Goal: Transaction & Acquisition: Subscribe to service/newsletter

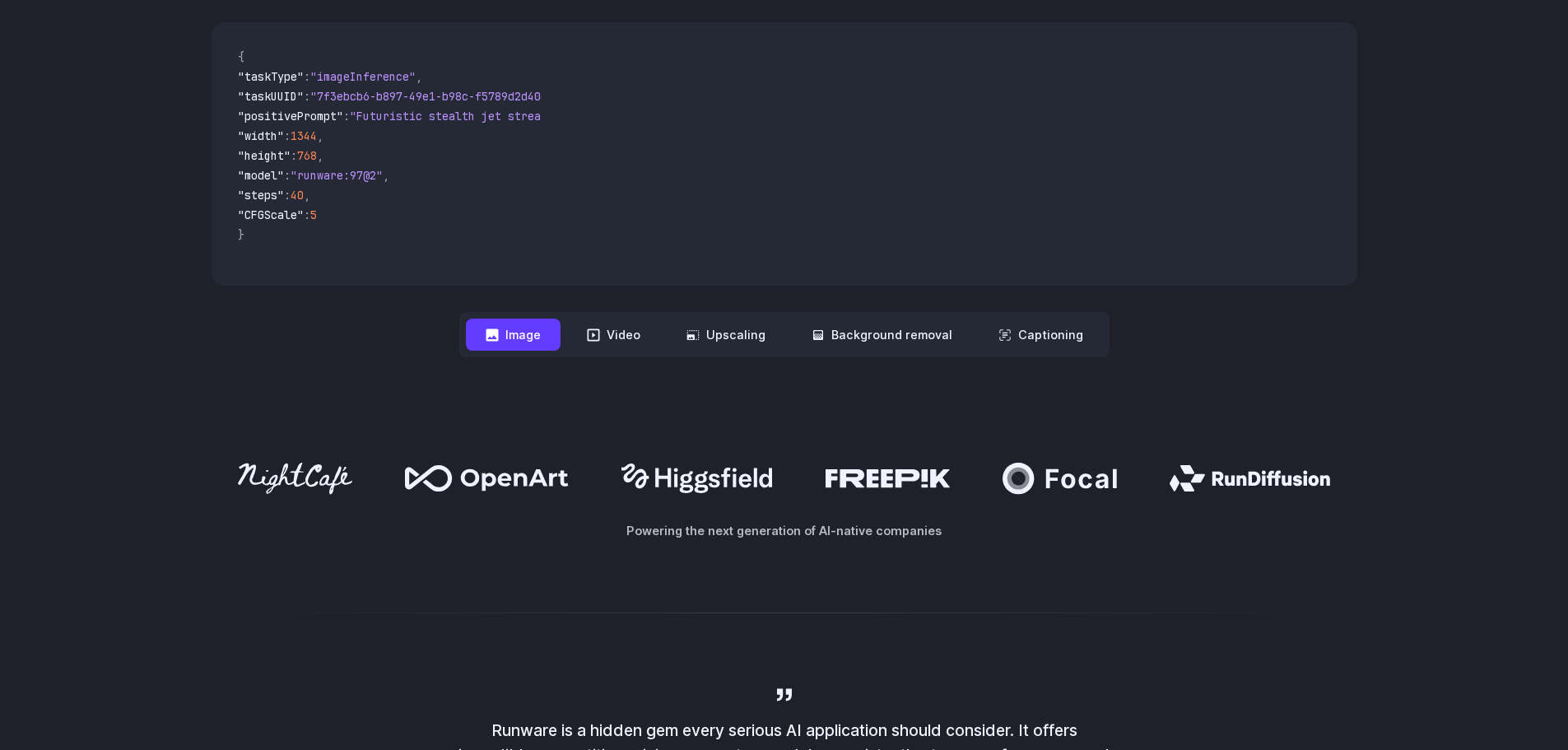
scroll to position [741, 0]
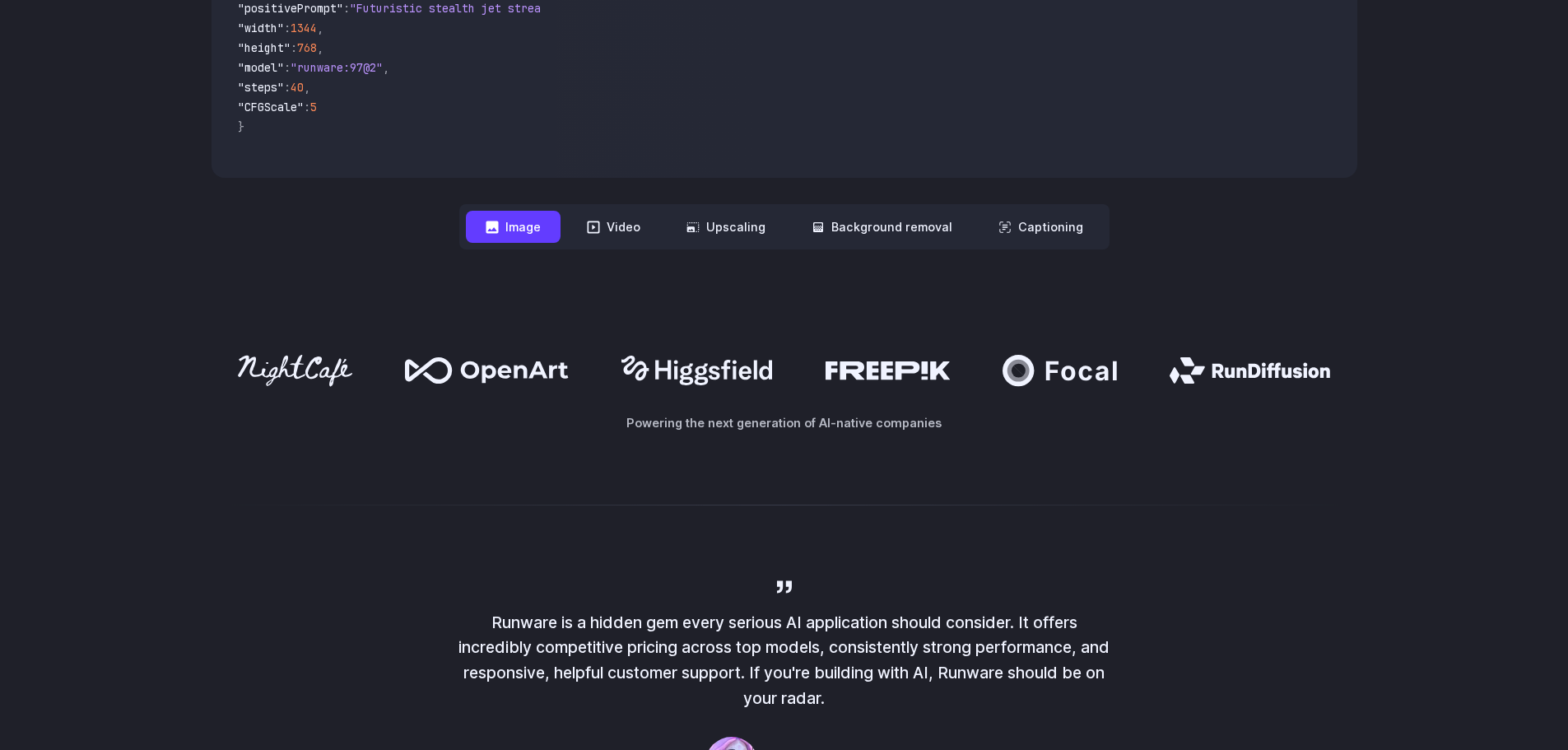
click at [507, 221] on button "Image" at bounding box center [513, 227] width 95 height 33
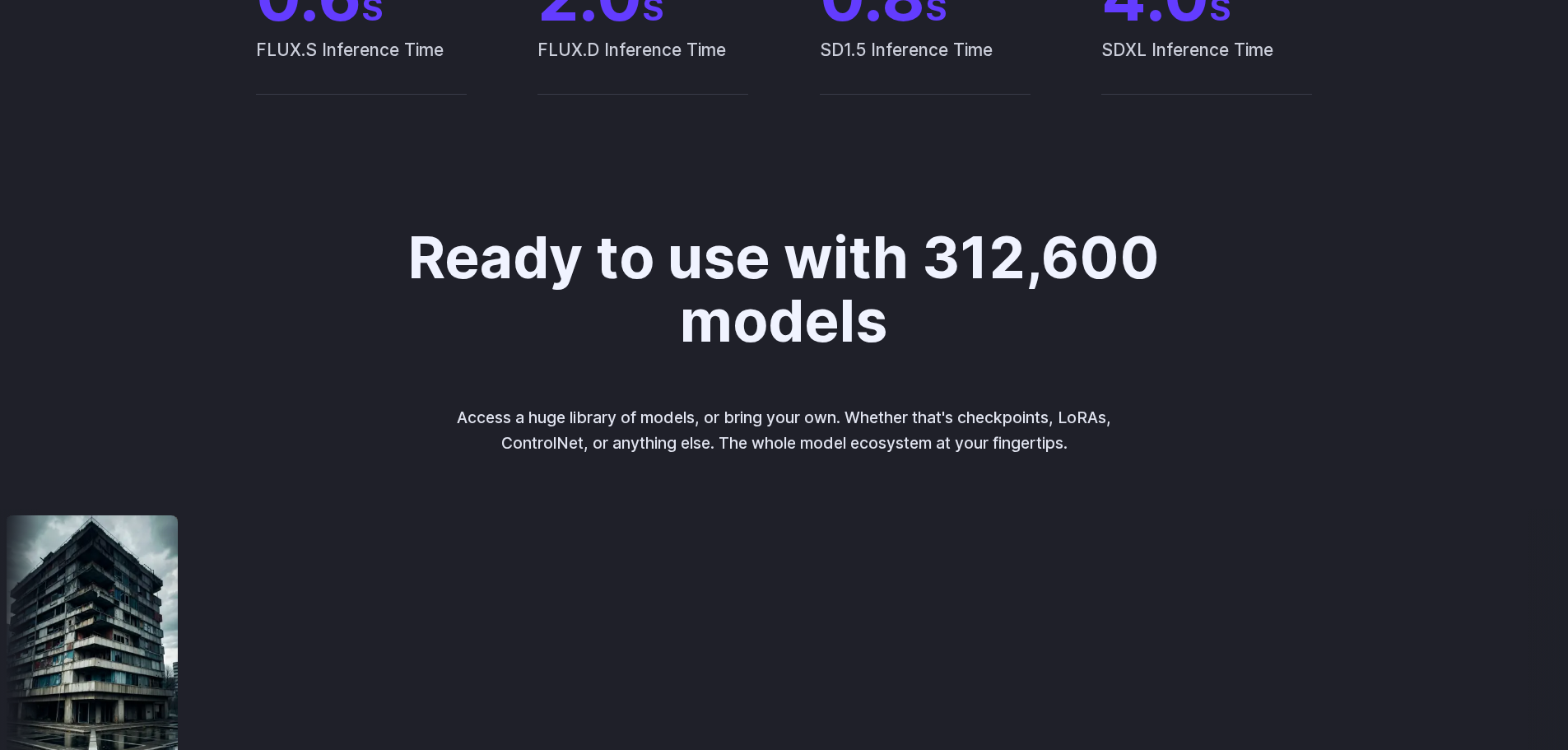
scroll to position [1812, 0]
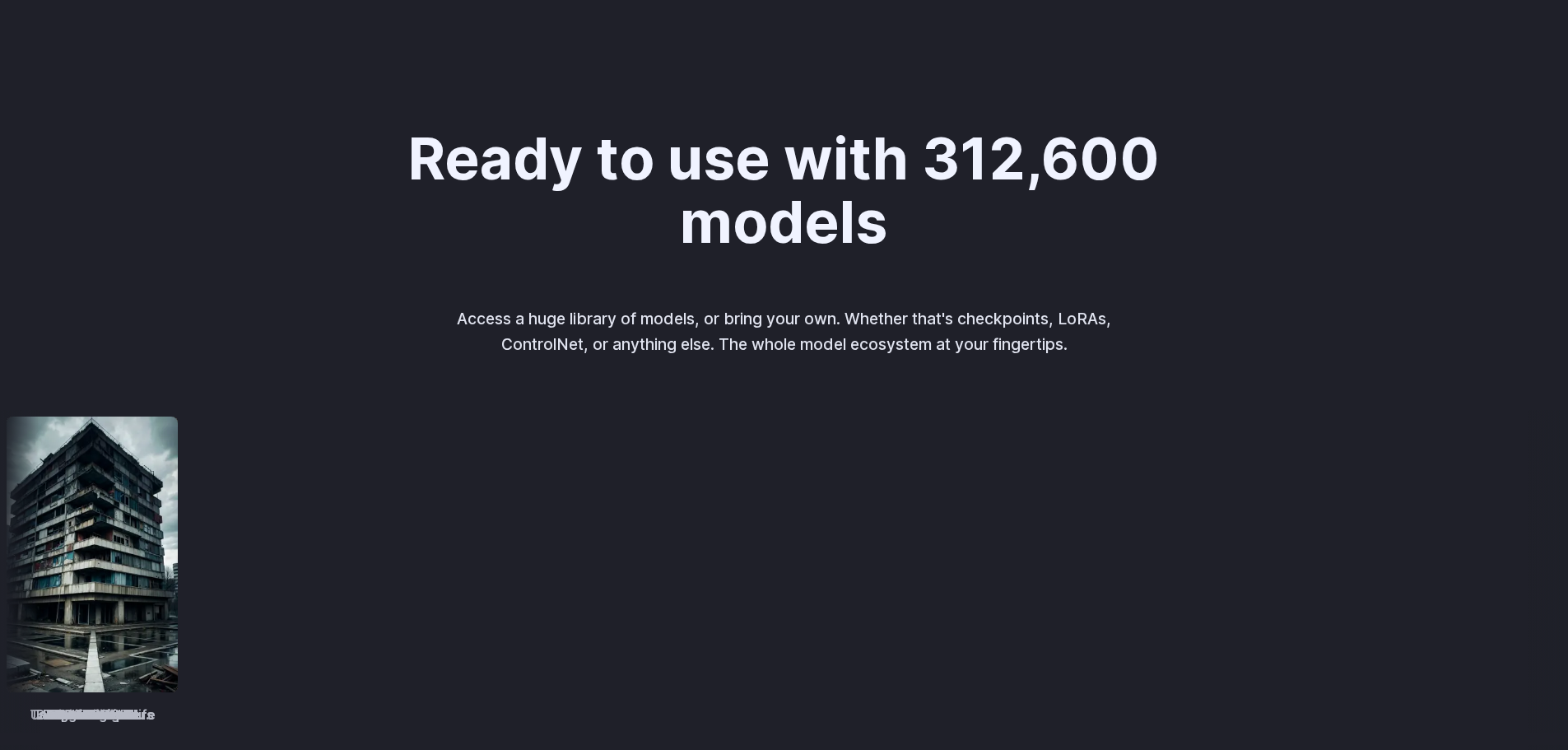
click at [1481, 591] on img at bounding box center [1566, 555] width 171 height 276
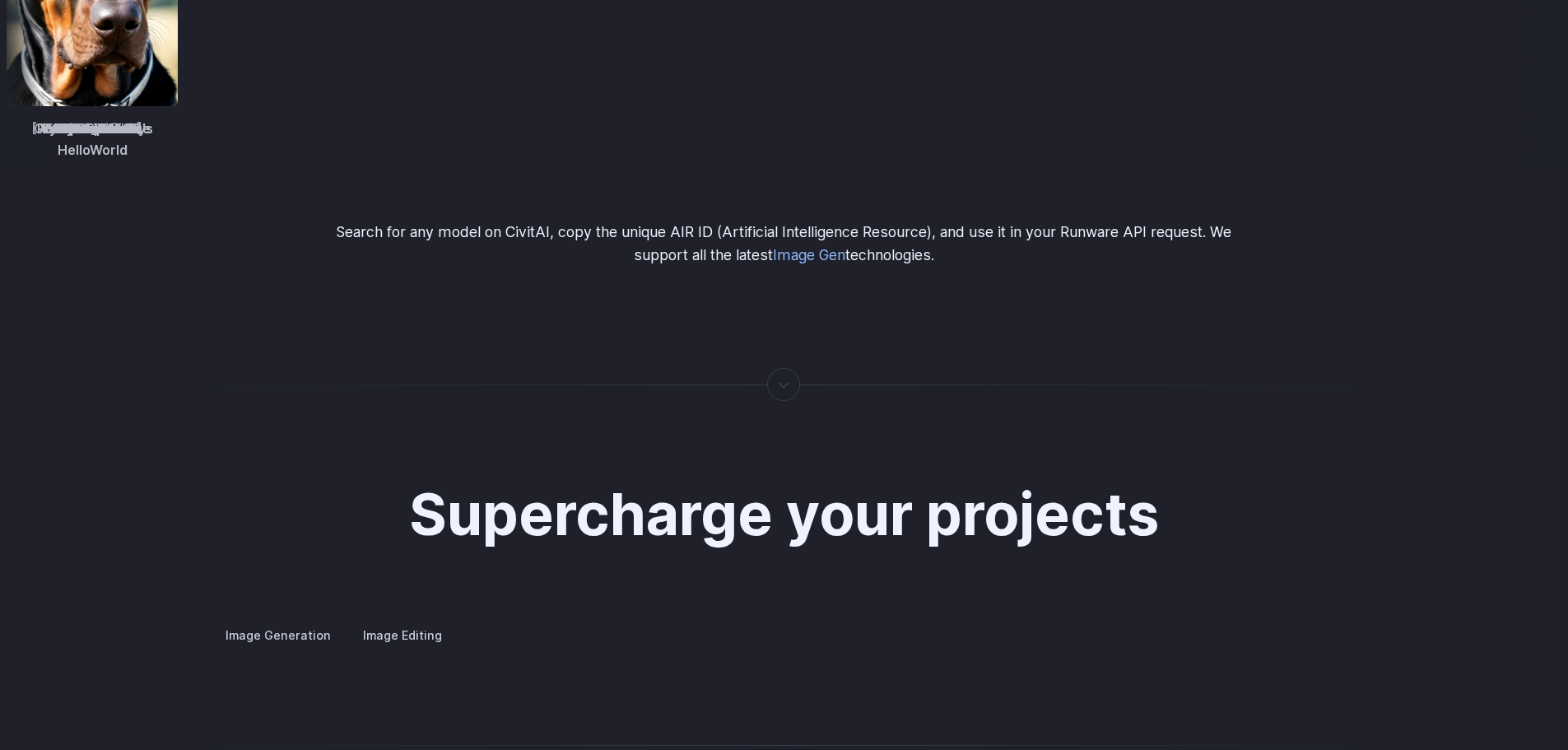
scroll to position [2965, 0]
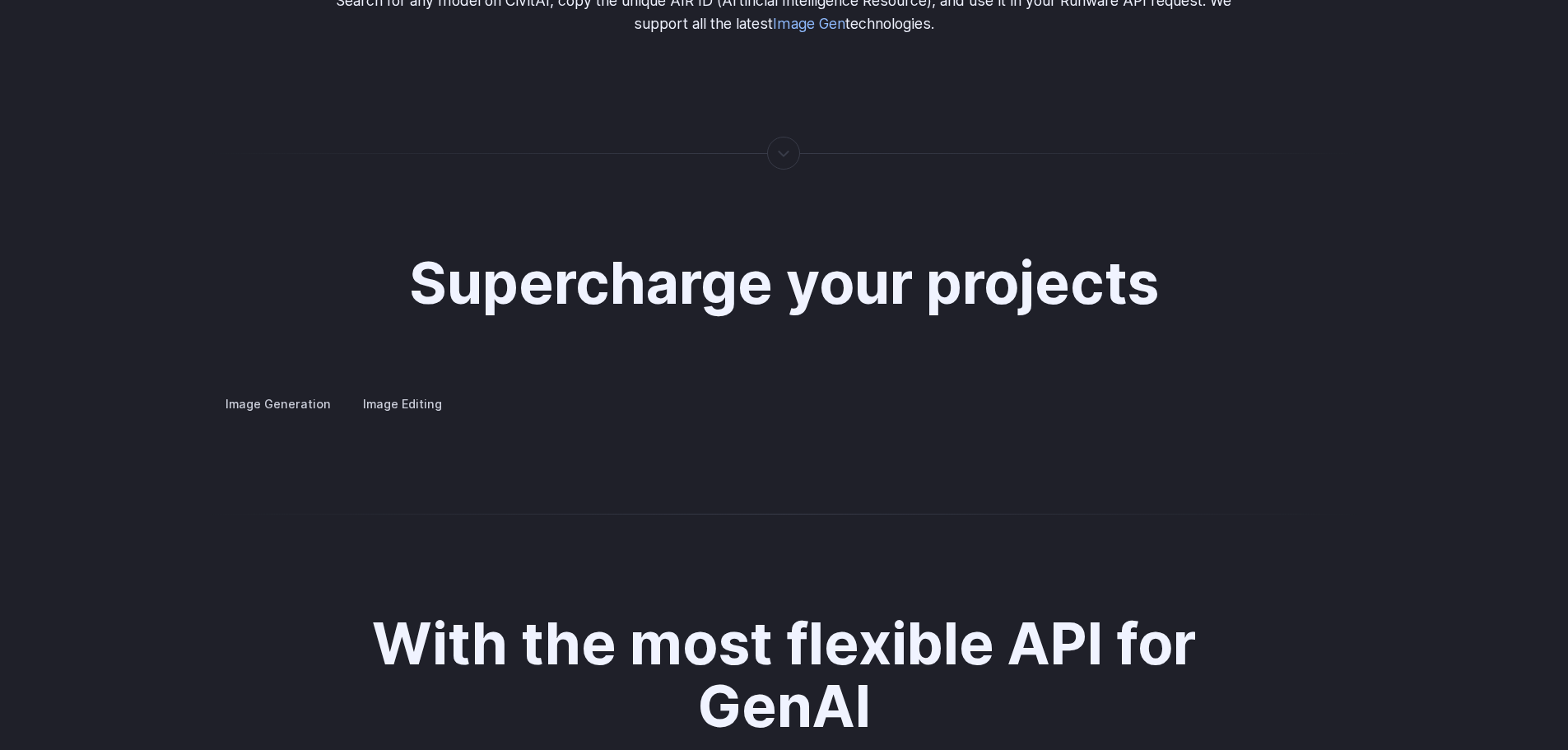
click at [300, 390] on label "Image Generation" at bounding box center [278, 404] width 134 height 29
click at [365, 390] on label "Image Editing" at bounding box center [402, 404] width 107 height 29
click at [304, 390] on label "Image Generation" at bounding box center [278, 404] width 134 height 29
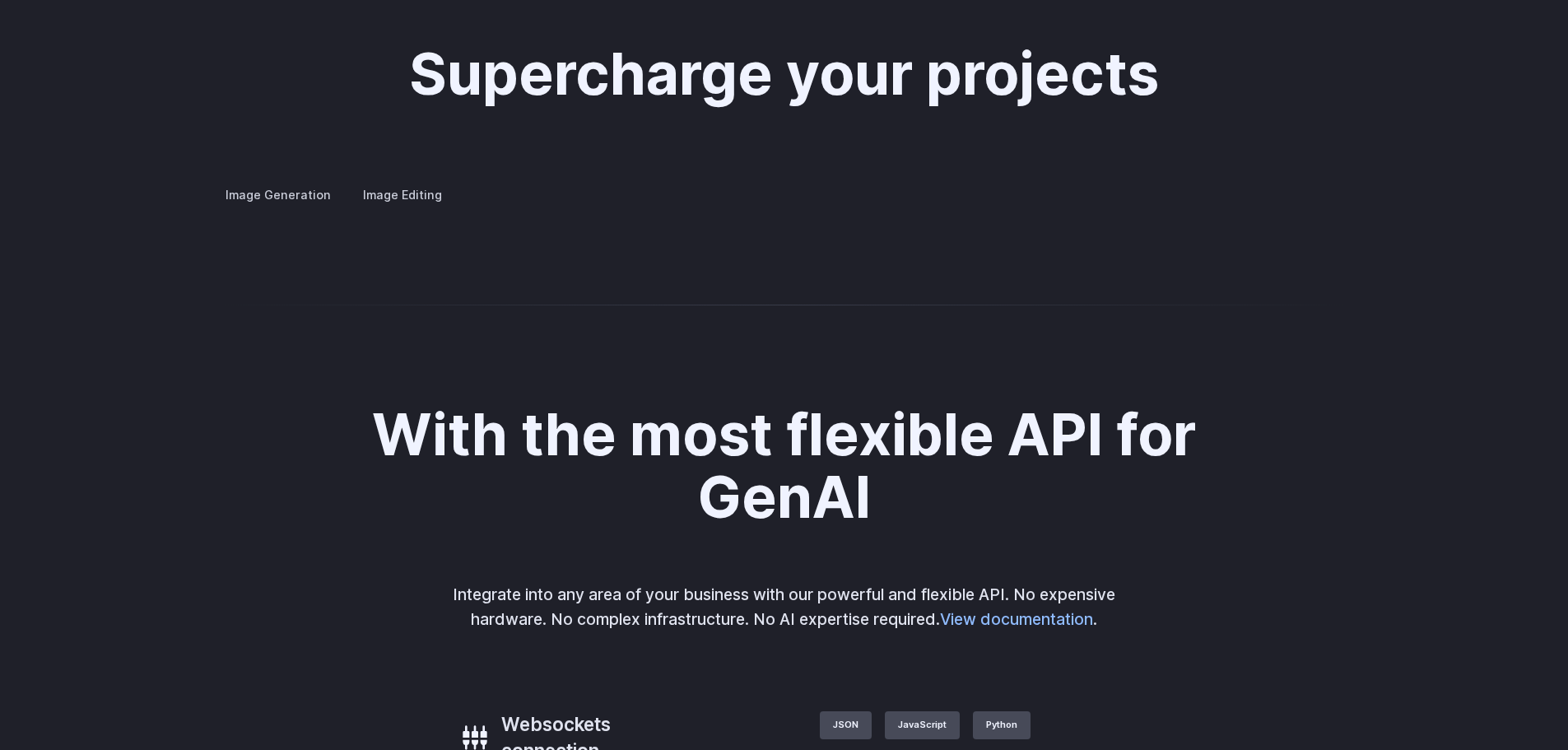
scroll to position [3211, 0]
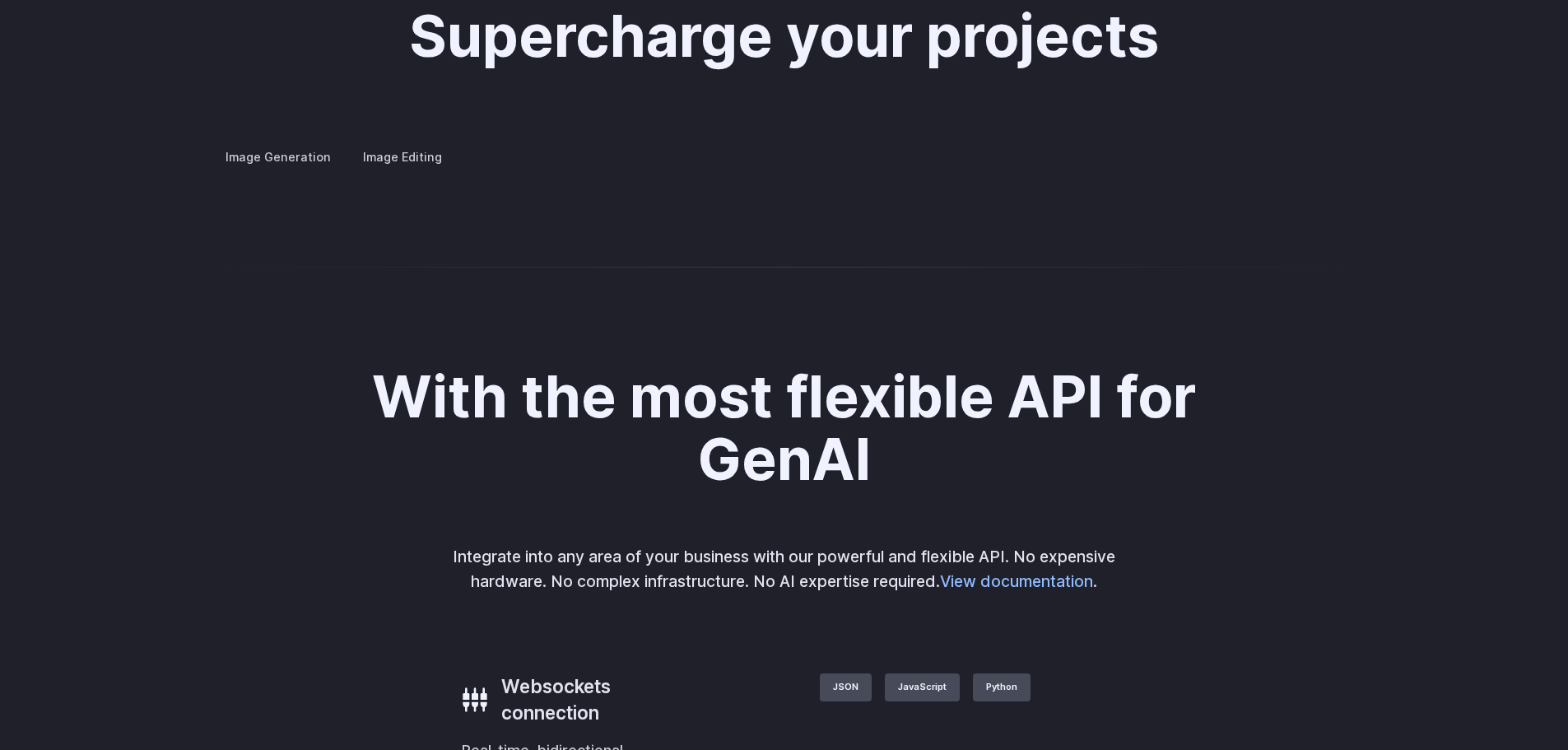
click at [0, 0] on h3 "Concept design" at bounding box center [0, 0] width 0 height 0
click at [0, 0] on h3 "Creative styling" at bounding box center [0, 0] width 0 height 0
click at [0, 0] on h3 "Architecture" at bounding box center [0, 0] width 0 height 0
click at [0, 0] on h3 "Product design" at bounding box center [0, 0] width 0 height 0
click at [0, 0] on h3 "Personalized assets" at bounding box center [0, 0] width 0 height 0
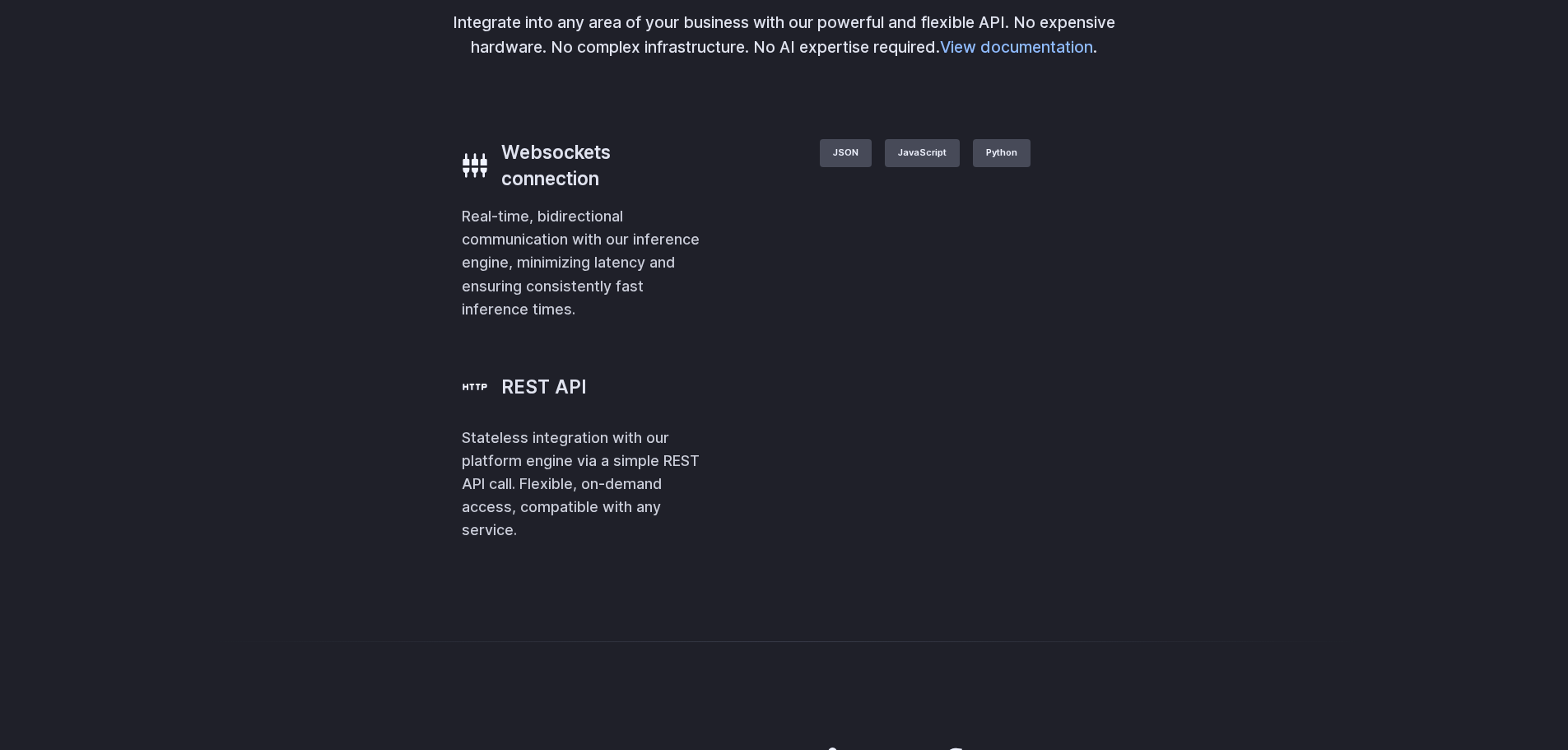
scroll to position [4035, 0]
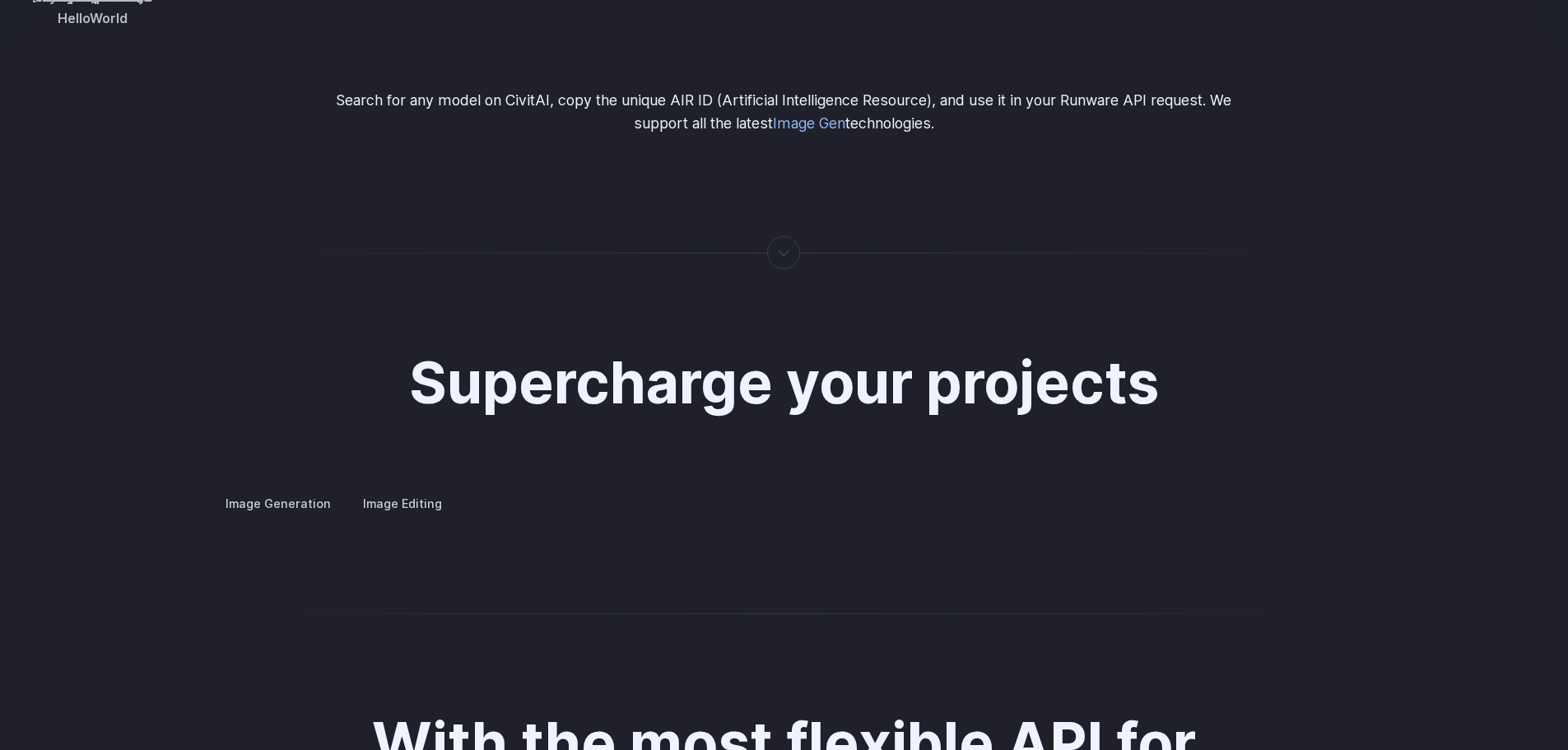
scroll to position [0, 0]
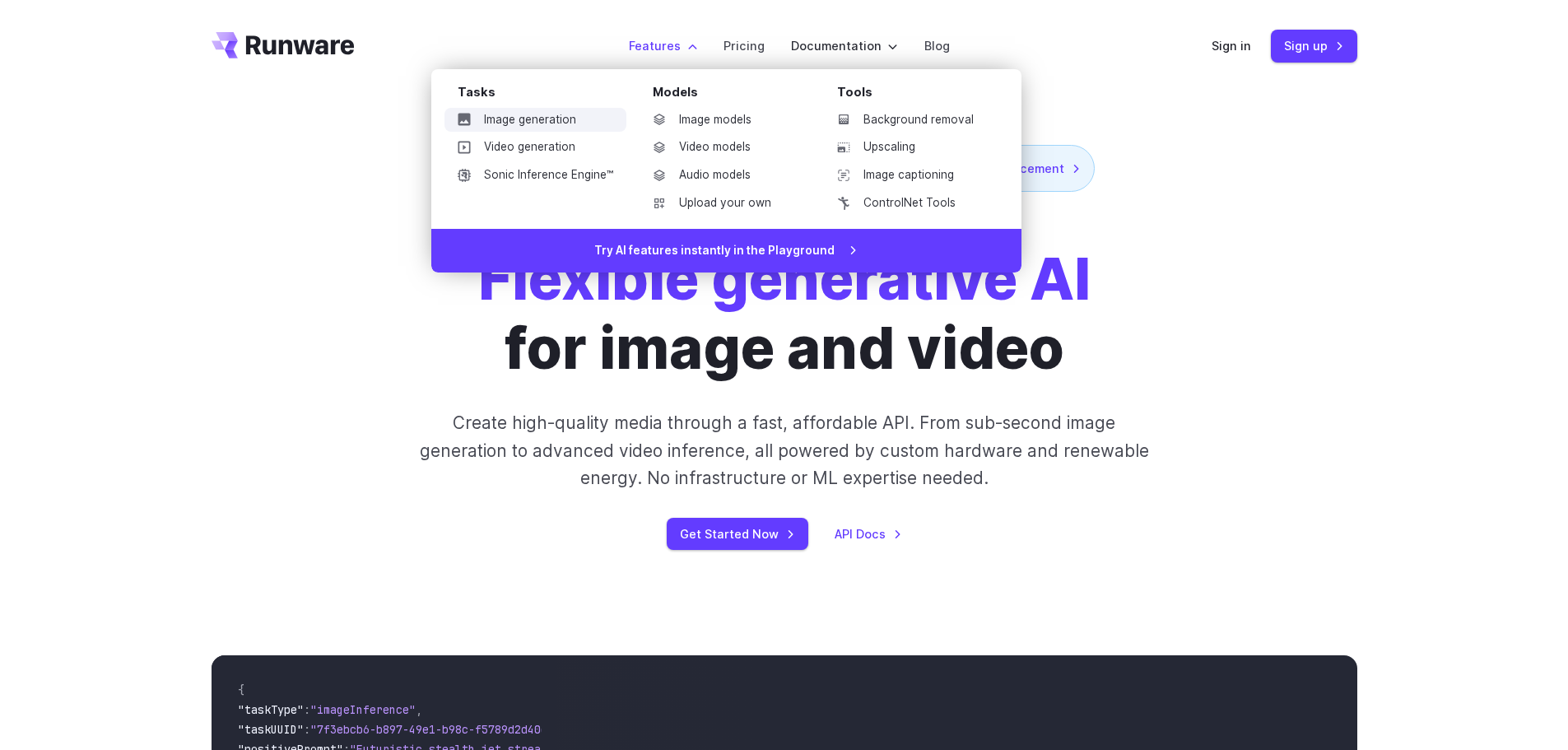
click at [561, 125] on link "Image generation" at bounding box center [535, 120] width 182 height 25
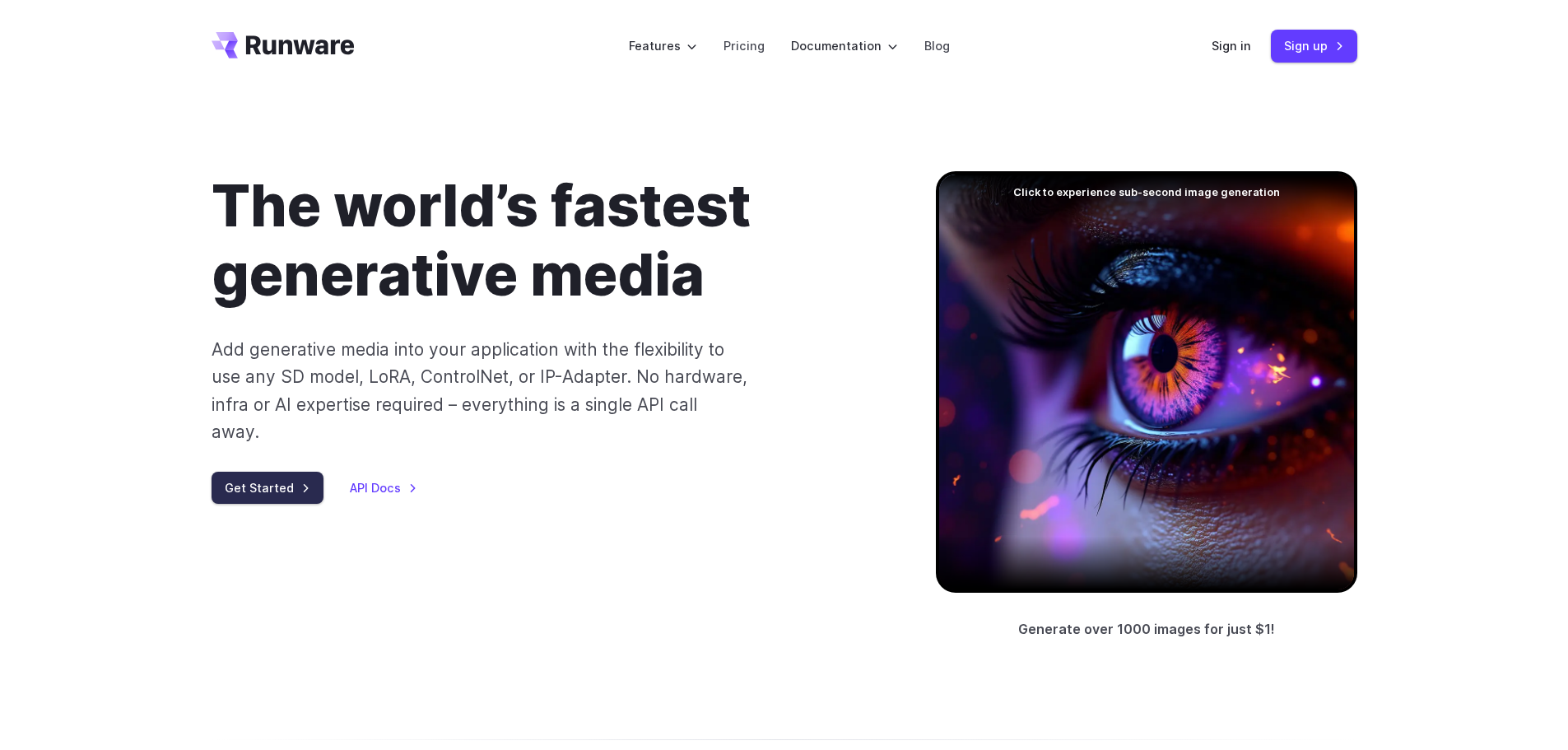
click at [273, 472] on link "Get Started" at bounding box center [267, 488] width 112 height 33
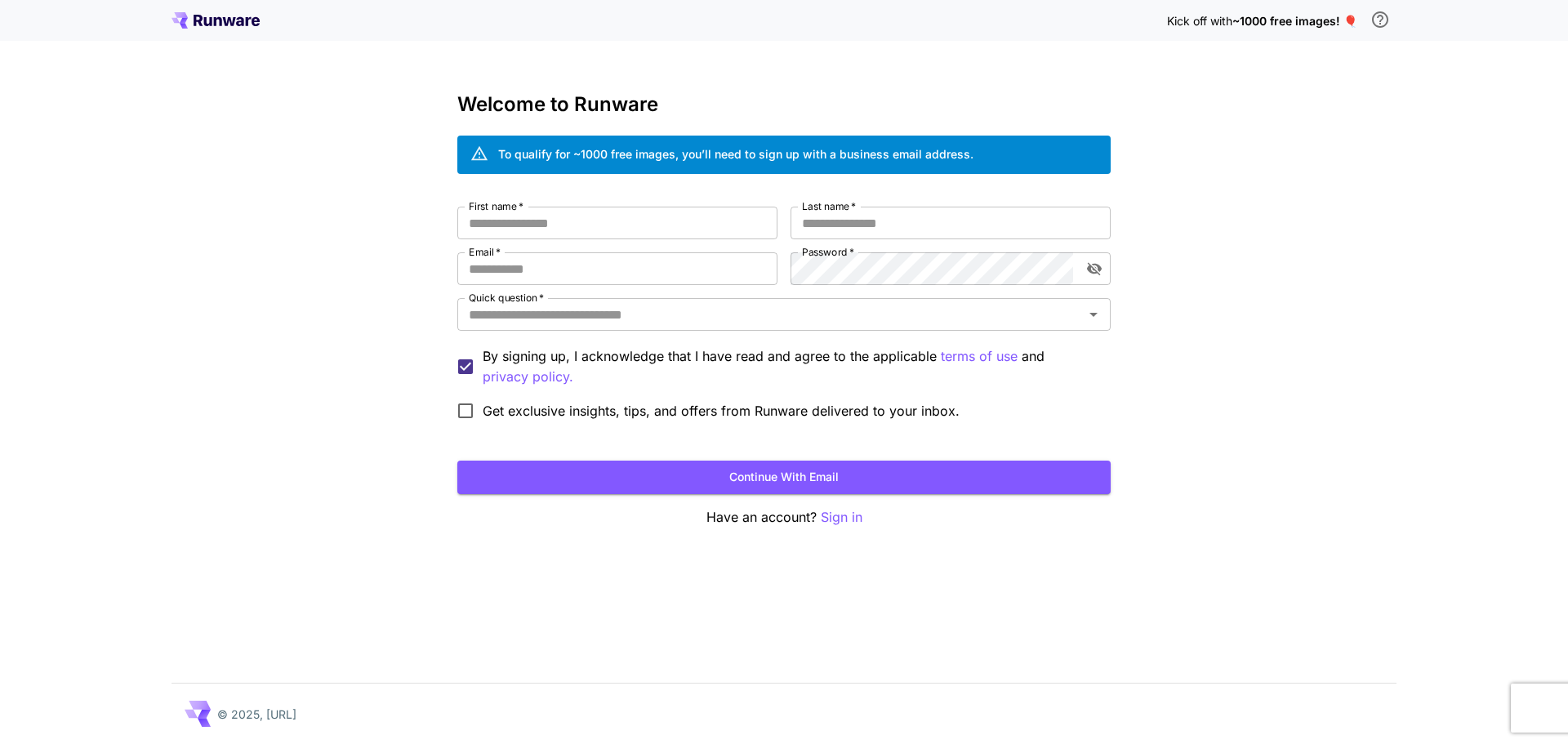
click at [201, 21] on icon at bounding box center [198, 20] width 9 height 11
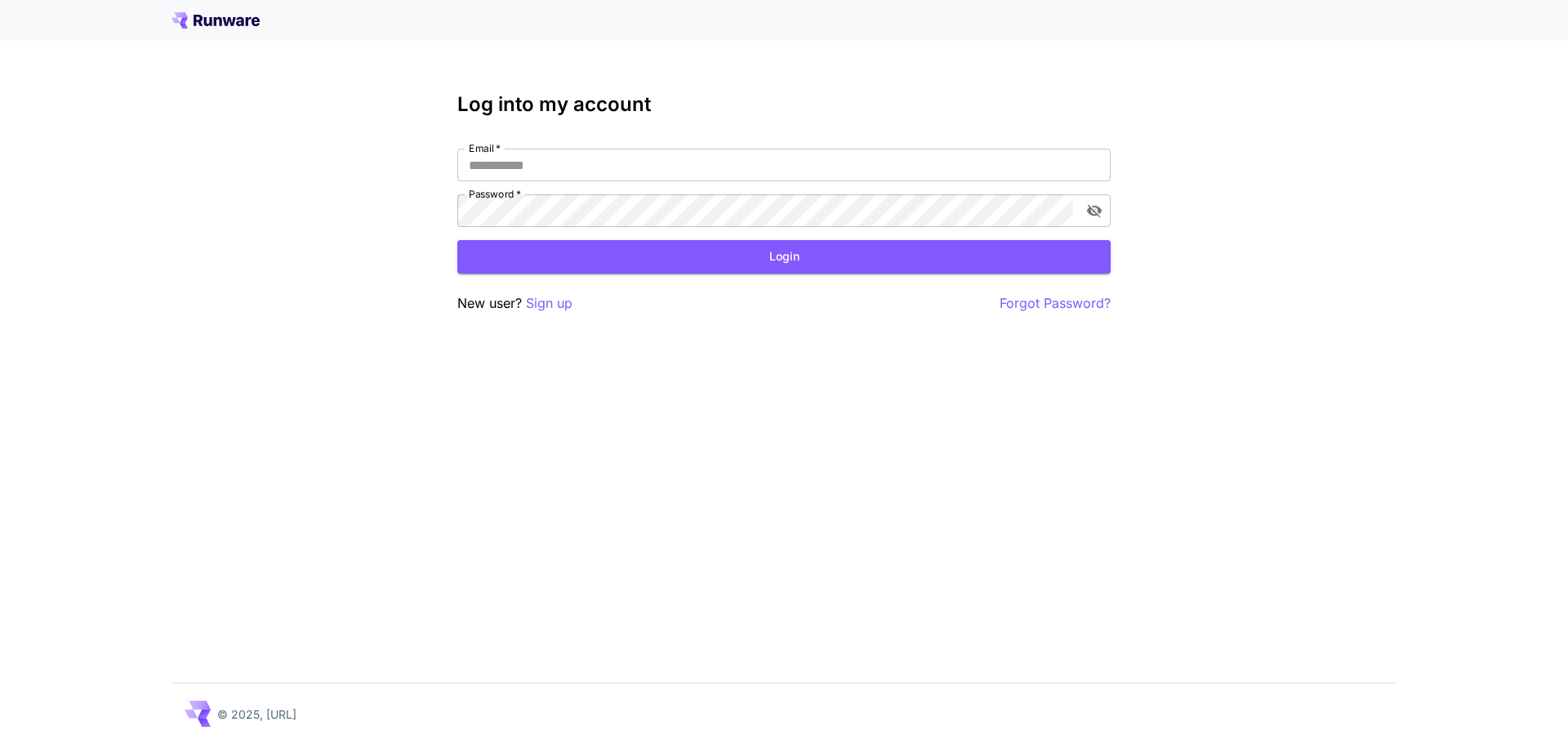
click at [228, 22] on icon at bounding box center [229, 21] width 13 height 9
